Goal: Task Accomplishment & Management: Manage account settings

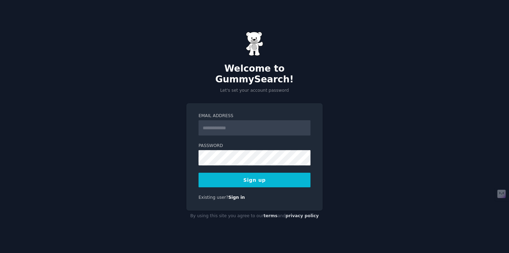
click at [227, 127] on input "Email Address" at bounding box center [255, 127] width 112 height 15
type input "**********"
click at [269, 173] on button "Sign up" at bounding box center [255, 180] width 112 height 15
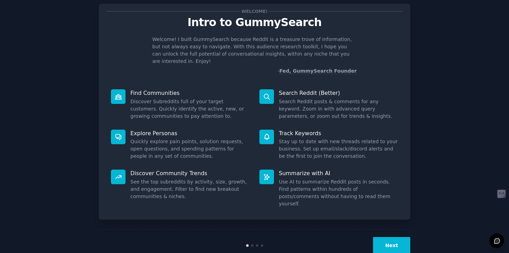
scroll to position [19, 0]
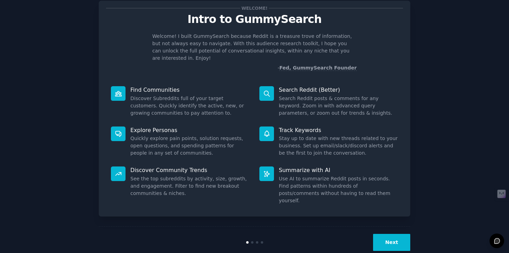
click at [401, 234] on button "Next" at bounding box center [391, 242] width 37 height 17
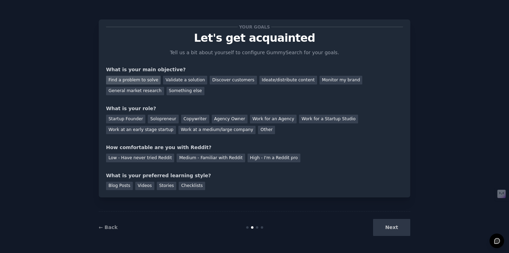
click at [148, 80] on div "Find a problem to solve" at bounding box center [133, 80] width 55 height 9
click at [190, 82] on div "Validate a solution" at bounding box center [185, 80] width 44 height 9
click at [140, 78] on div "Find a problem to solve" at bounding box center [133, 80] width 55 height 9
click at [161, 121] on div "Solopreneur" at bounding box center [163, 119] width 31 height 9
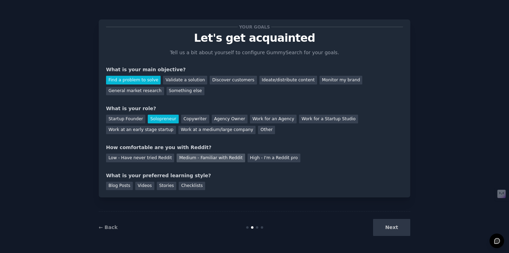
click at [196, 161] on div "Medium - Familiar with Reddit" at bounding box center [211, 158] width 68 height 9
click at [127, 189] on div "Blog Posts" at bounding box center [119, 186] width 27 height 9
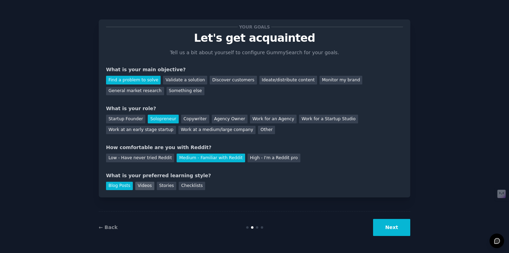
click at [140, 188] on div "Videos" at bounding box center [144, 186] width 19 height 9
click at [121, 187] on div "Blog Posts" at bounding box center [119, 186] width 27 height 9
click at [143, 189] on div "Videos" at bounding box center [144, 186] width 19 height 9
click at [385, 228] on button "Next" at bounding box center [391, 227] width 37 height 17
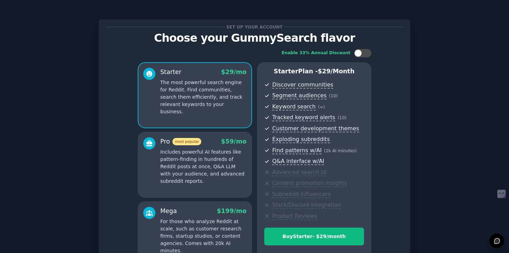
scroll to position [80, 0]
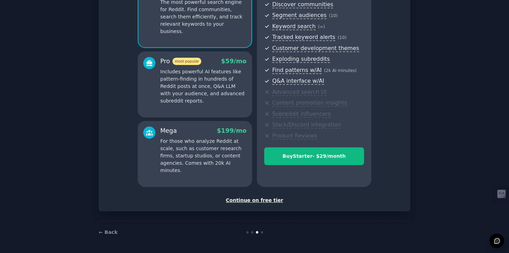
click at [271, 203] on div "Continue on free tier" at bounding box center [254, 200] width 297 height 7
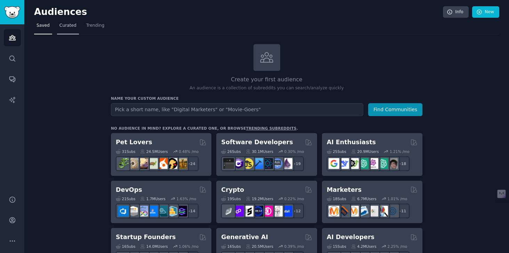
click at [68, 27] on span "Curated" at bounding box center [68, 26] width 17 height 6
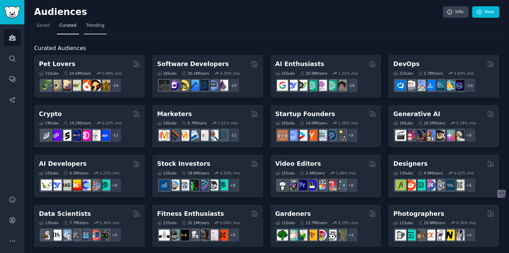
click at [100, 29] on link "Trending" at bounding box center [95, 27] width 23 height 14
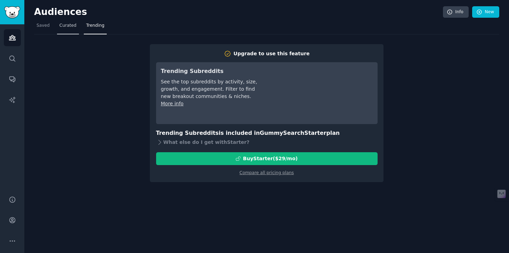
click at [66, 31] on link "Curated" at bounding box center [68, 27] width 22 height 14
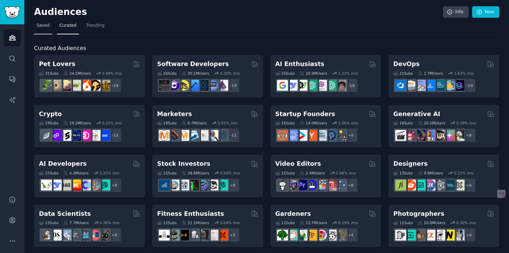
click at [47, 27] on span "Saved" at bounding box center [43, 26] width 13 height 6
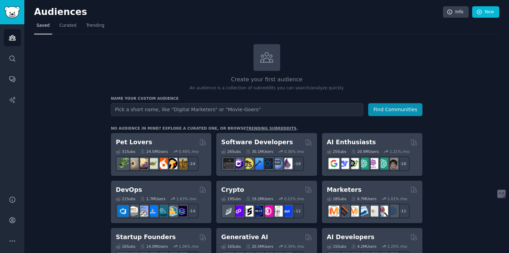
click at [252, 110] on input "text" at bounding box center [237, 109] width 253 height 13
type input "f"
type input "consistency"
click at [368, 103] on button "Find Communities" at bounding box center [395, 109] width 54 height 13
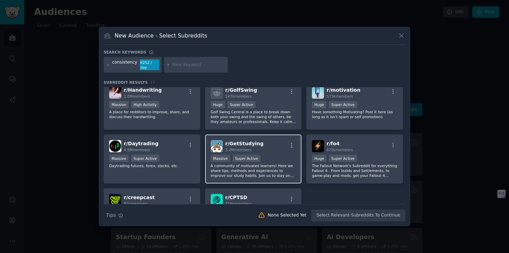
scroll to position [99, 0]
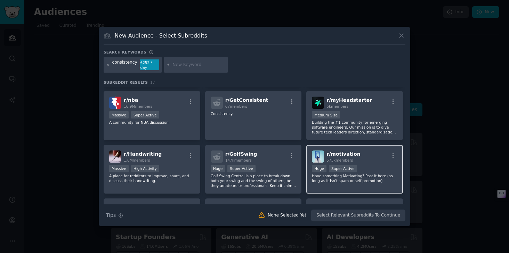
click at [340, 159] on span "573k members" at bounding box center [340, 160] width 26 height 4
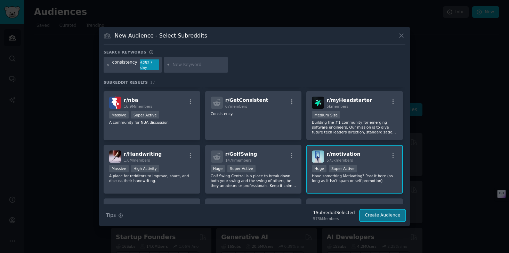
click at [387, 215] on button "Create Audience" at bounding box center [383, 216] width 46 height 12
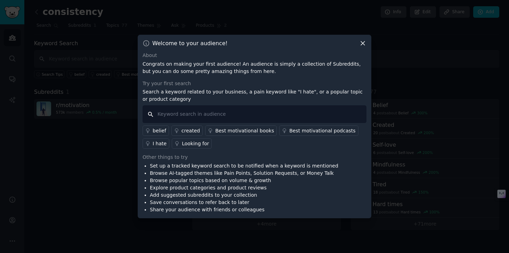
click at [183, 115] on input "text" at bounding box center [255, 114] width 224 height 18
click at [364, 45] on icon at bounding box center [363, 44] width 4 height 4
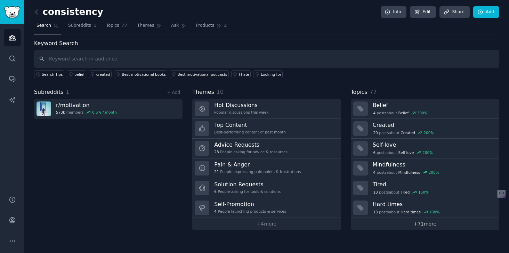
click at [414, 223] on link "+ 71 more" at bounding box center [425, 224] width 149 height 12
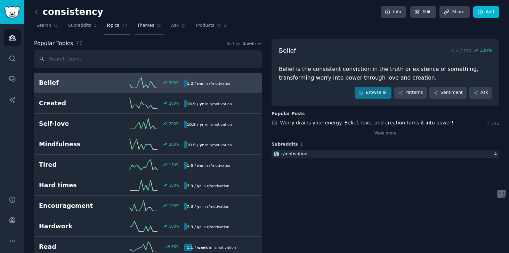
click at [135, 25] on link "Themes" at bounding box center [149, 27] width 29 height 14
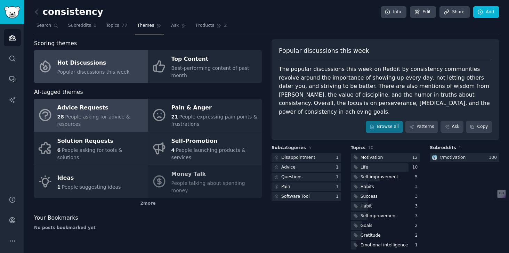
click at [103, 119] on span "People asking for advice & resources" at bounding box center [93, 120] width 73 height 13
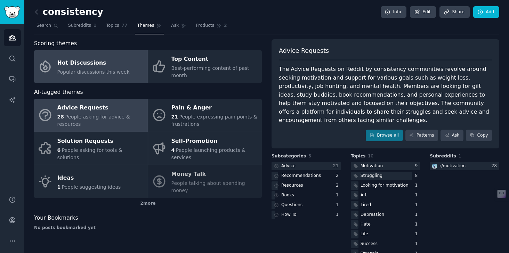
click at [106, 79] on link "Hot Discussions Popular discussions this week" at bounding box center [91, 66] width 114 height 33
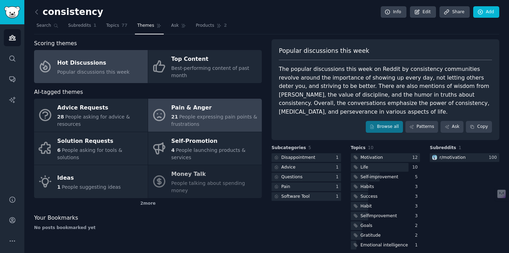
click at [208, 118] on span "People expressing pain points & frustrations" at bounding box center [215, 120] width 86 height 13
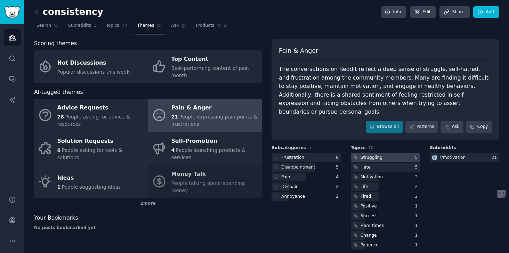
click at [373, 155] on div "Struggling" at bounding box center [372, 158] width 22 height 6
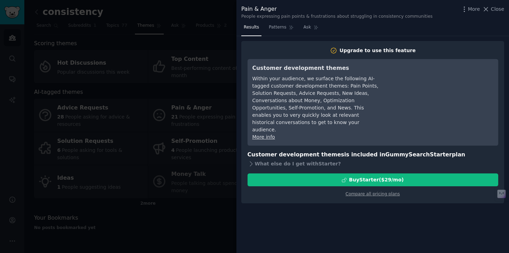
click at [189, 216] on div at bounding box center [254, 126] width 509 height 253
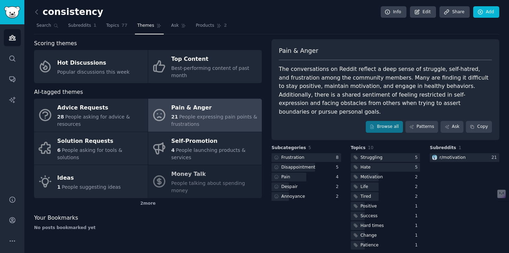
click at [38, 16] on link at bounding box center [38, 12] width 9 height 11
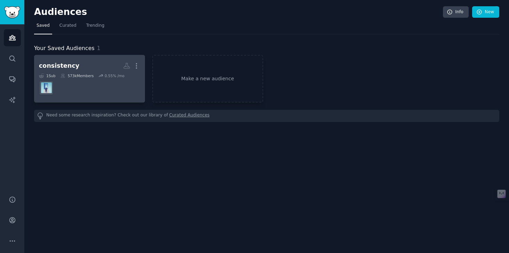
click at [69, 66] on div "consistency" at bounding box center [59, 66] width 40 height 9
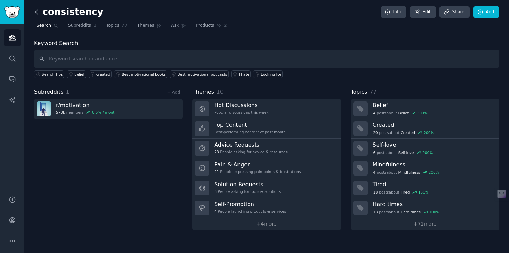
click at [39, 15] on icon at bounding box center [36, 11] width 7 height 7
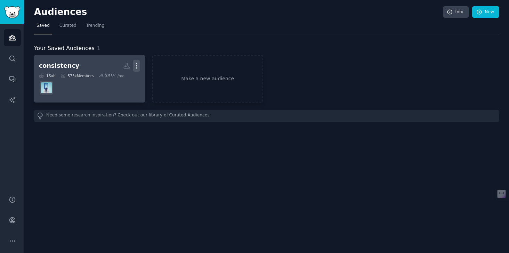
click at [135, 63] on icon "button" at bounding box center [136, 65] width 7 height 7
click at [121, 79] on p "Delete" at bounding box center [118, 80] width 16 height 7
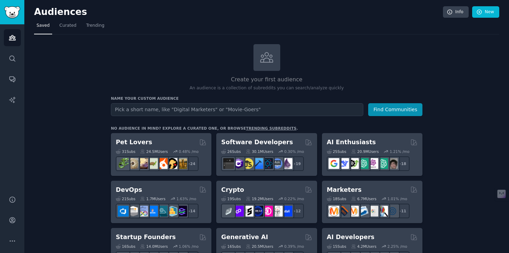
click at [199, 113] on input "text" at bounding box center [237, 109] width 253 height 13
